Goal: Obtain resource: Download file/media

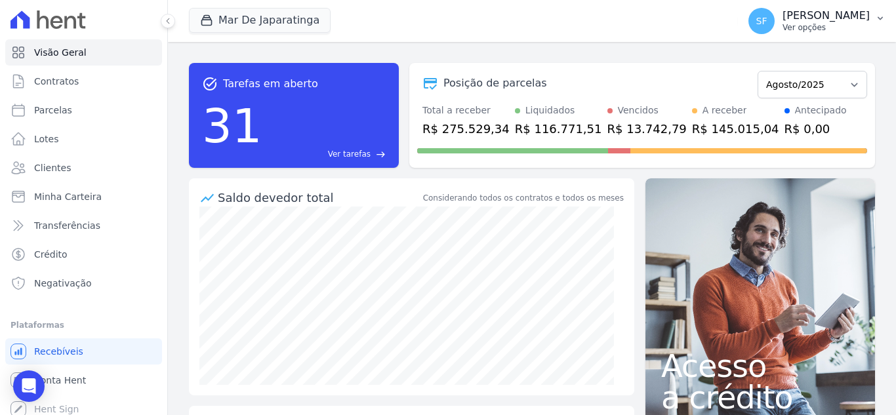
click at [874, 23] on button "SF [PERSON_NAME] Ver opções" at bounding box center [817, 21] width 158 height 37
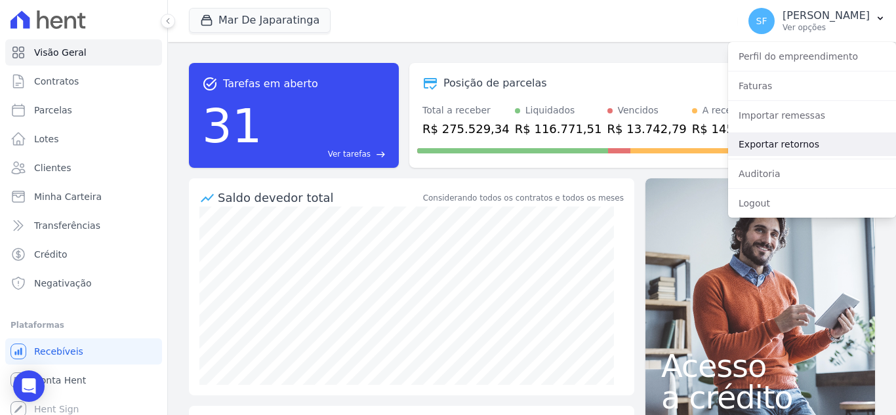
click at [776, 151] on link "Exportar retornos" at bounding box center [812, 144] width 168 height 24
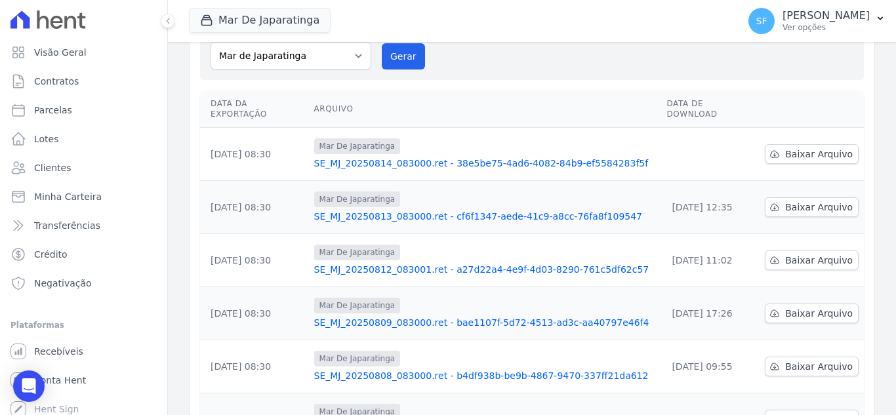
scroll to position [131, 0]
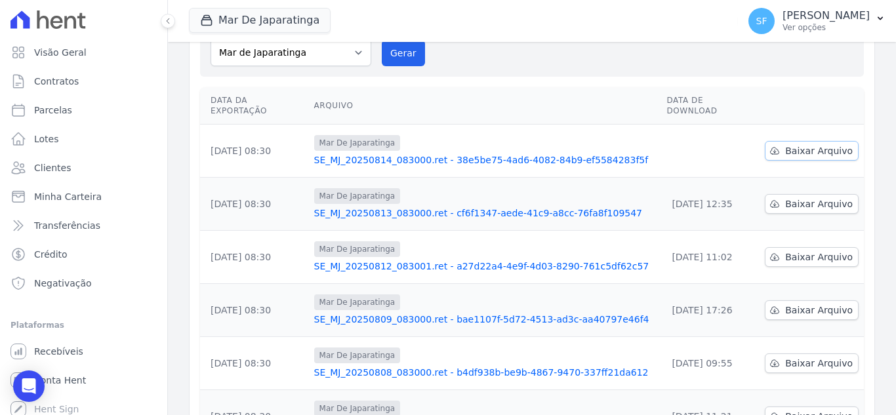
click at [814, 144] on span "Baixar Arquivo" at bounding box center [819, 150] width 68 height 13
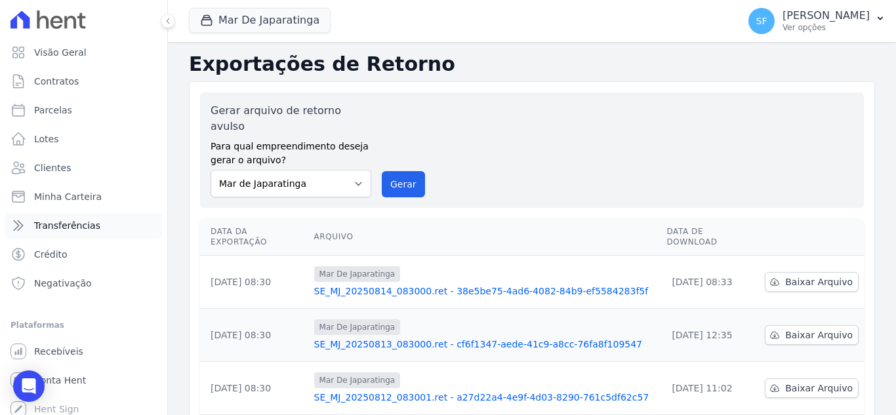
click at [90, 229] on span "Transferências" at bounding box center [67, 225] width 66 height 13
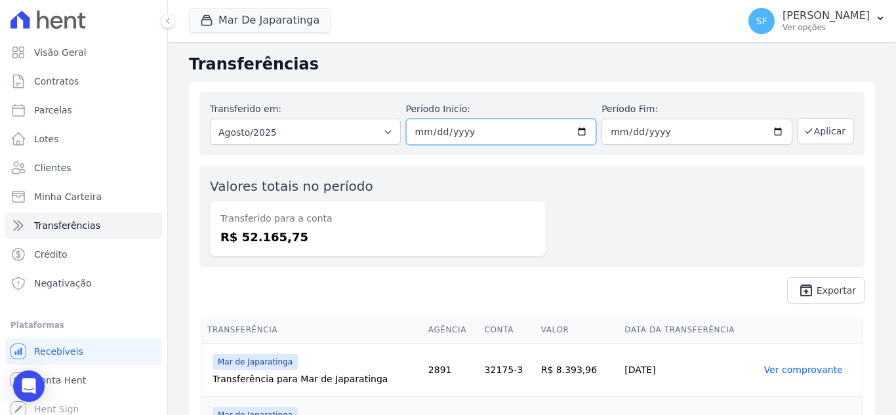
click at [576, 132] on input "[DATE]" at bounding box center [501, 132] width 191 height 26
type input "[DATE]"
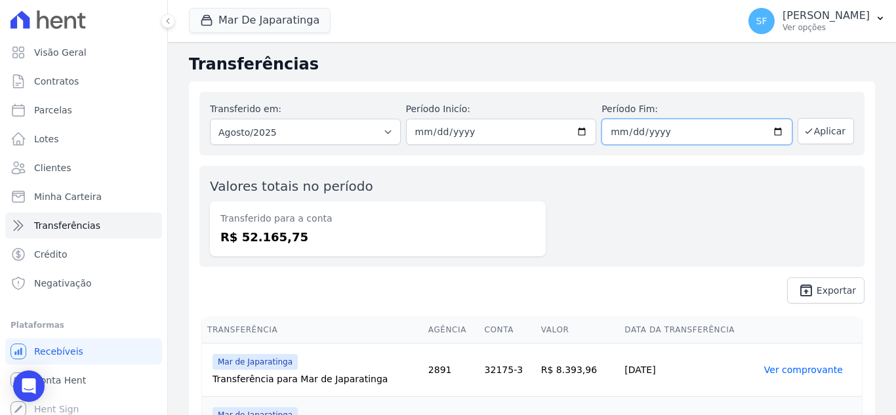
click at [772, 131] on input "[DATE]" at bounding box center [696, 132] width 191 height 26
type input "[DATE]"
click at [730, 221] on div "Valores totais no período Transferido para a conta R$ 52.165,75" at bounding box center [531, 216] width 665 height 101
click at [824, 129] on button "Aplicar" at bounding box center [825, 131] width 56 height 26
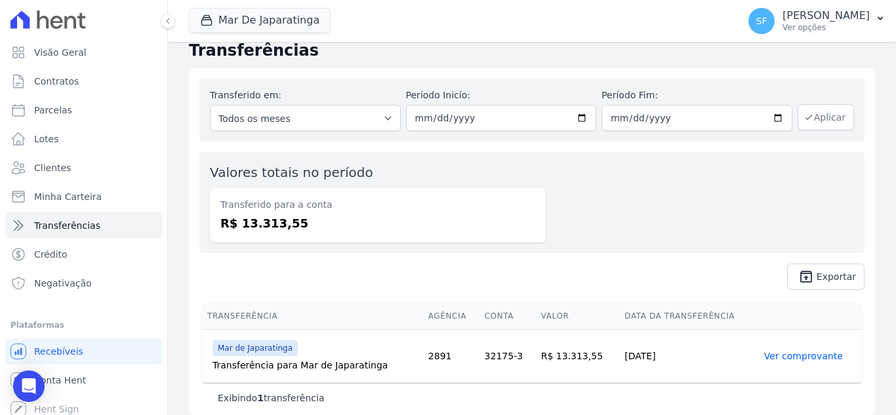
scroll to position [24, 0]
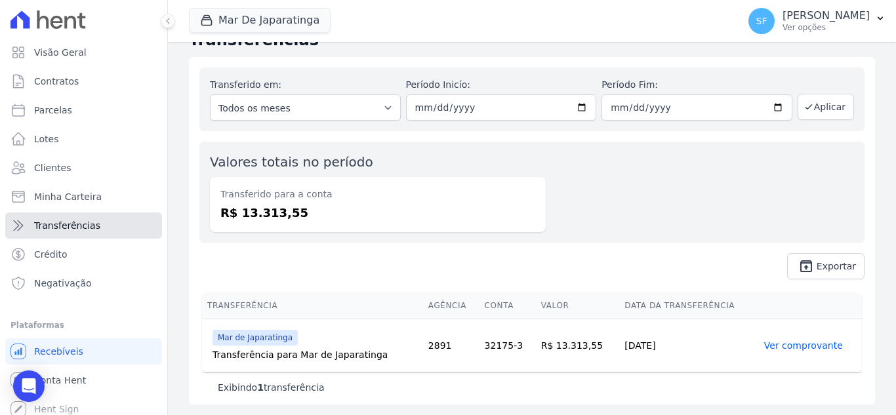
click at [69, 228] on span "Transferências" at bounding box center [67, 225] width 66 height 13
